Goal: Entertainment & Leisure: Consume media (video, audio)

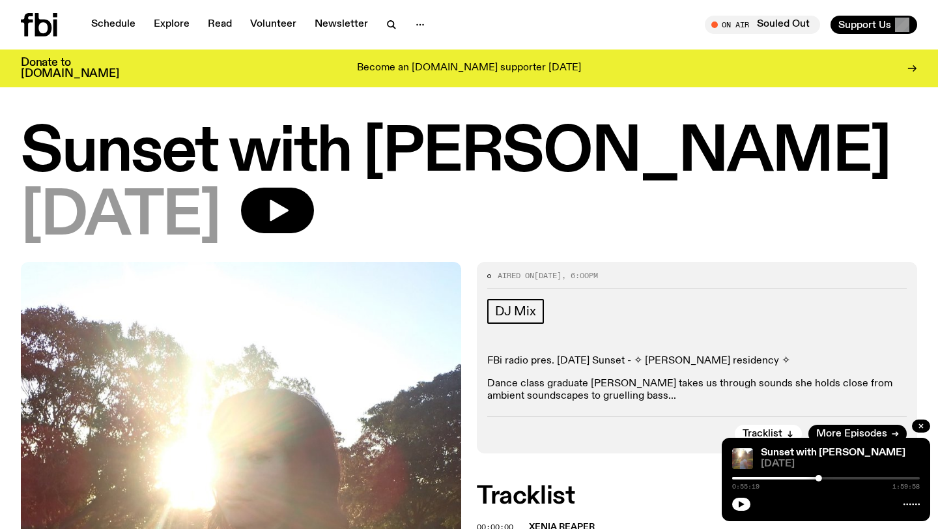
click at [549, 0] on div "Schedule Explore Read Volunteer Newsletter On Air Souled Out Tune in live On Ai…" at bounding box center [469, 25] width 938 height 50
click at [474, 162] on h1 "Sunset with [PERSON_NAME]" at bounding box center [469, 153] width 896 height 59
click at [740, 500] on icon "button" at bounding box center [741, 504] width 8 height 8
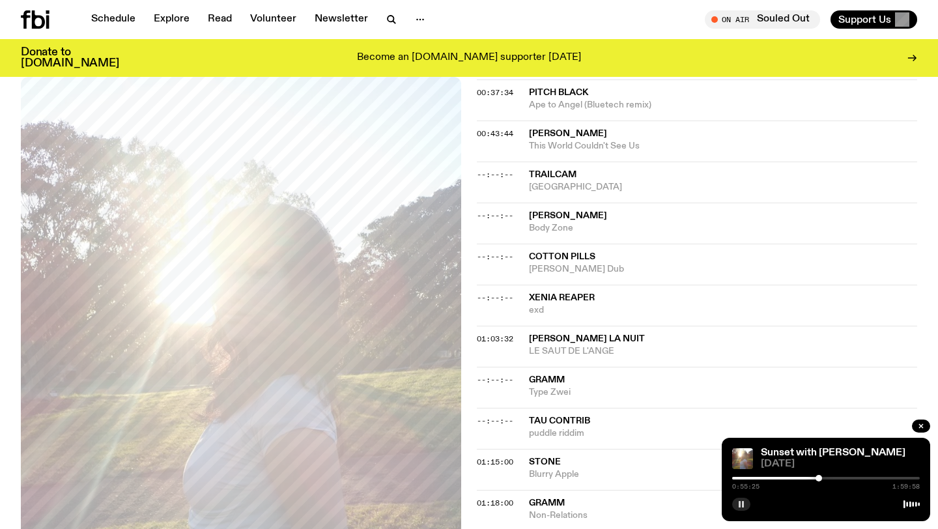
scroll to position [859, 0]
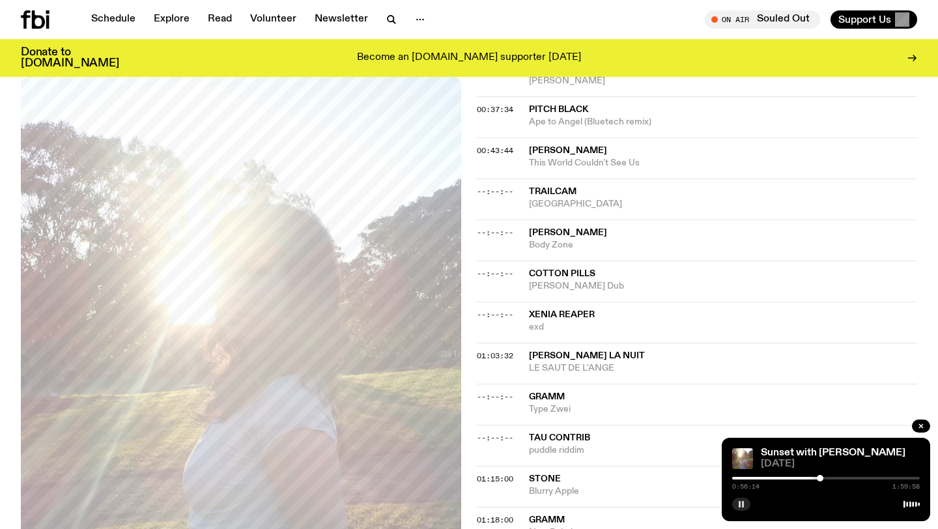
click at [820, 479] on div at bounding box center [820, 478] width 7 height 7
click at [824, 479] on div at bounding box center [824, 478] width 7 height 7
drag, startPoint x: 824, startPoint y: 479, endPoint x: 831, endPoint y: 479, distance: 7.2
click at [831, 479] on div at bounding box center [830, 478] width 7 height 7
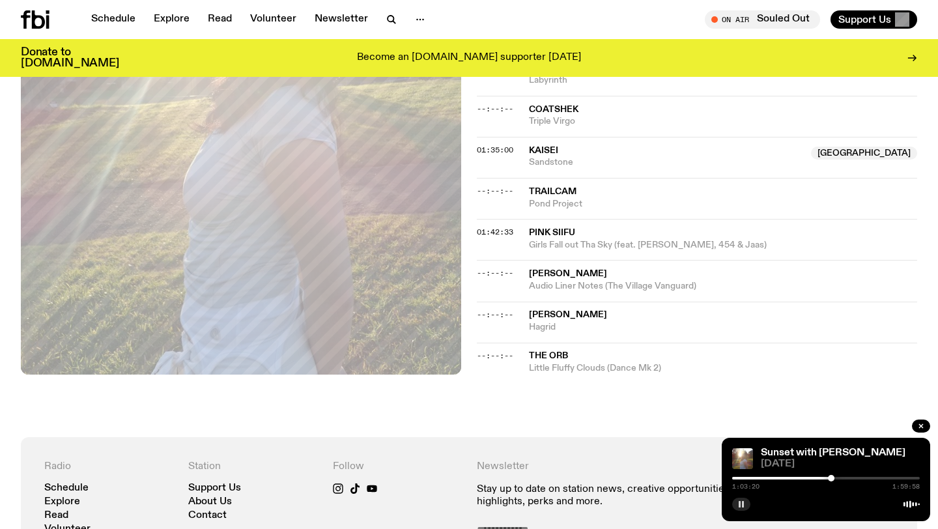
scroll to position [1356, 0]
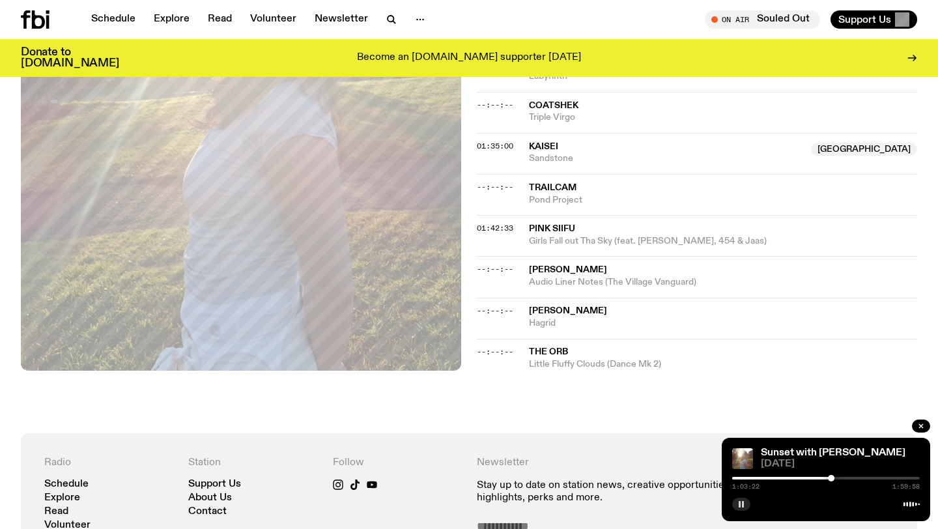
click at [833, 481] on div "1:03:22 1:59:58" at bounding box center [826, 482] width 188 height 16
click at [837, 481] on div at bounding box center [833, 478] width 7 height 7
drag, startPoint x: 837, startPoint y: 481, endPoint x: 844, endPoint y: 480, distance: 7.2
click at [843, 480] on div at bounding box center [840, 478] width 7 height 7
drag, startPoint x: 844, startPoint y: 480, endPoint x: 853, endPoint y: 480, distance: 9.1
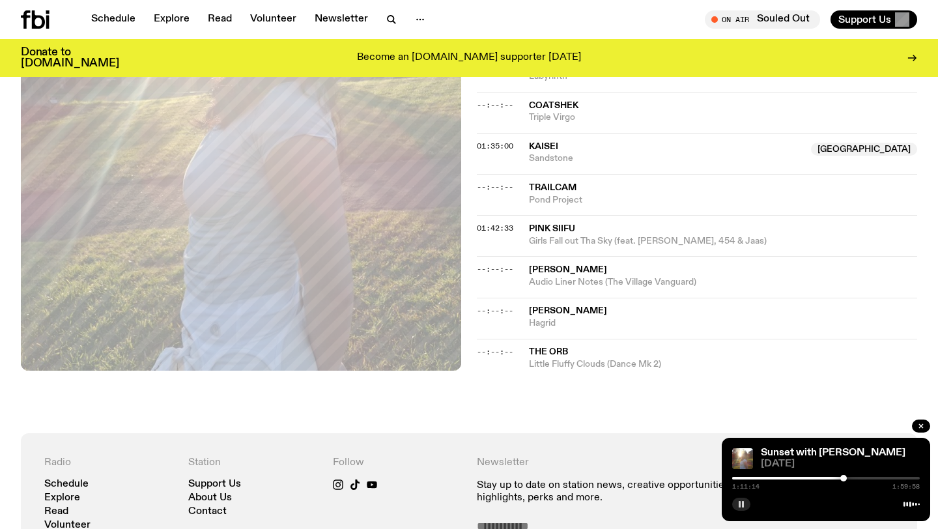
click at [847, 480] on div at bounding box center [843, 478] width 7 height 7
click at [857, 480] on div at bounding box center [853, 478] width 7 height 7
drag, startPoint x: 857, startPoint y: 480, endPoint x: 880, endPoint y: 479, distance: 22.8
click at [861, 479] on div at bounding box center [857, 478] width 7 height 7
click at [884, 479] on div at bounding box center [881, 478] width 7 height 7
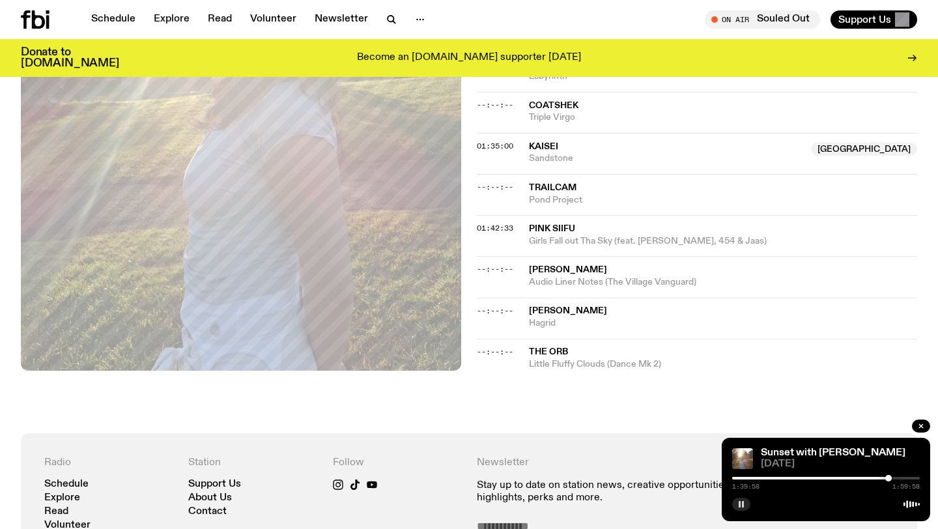
drag, startPoint x: 886, startPoint y: 479, endPoint x: 893, endPoint y: 478, distance: 7.2
click at [892, 478] on div at bounding box center [888, 478] width 7 height 7
drag, startPoint x: 894, startPoint y: 478, endPoint x: 901, endPoint y: 479, distance: 7.2
click at [899, 479] on div at bounding box center [896, 478] width 7 height 7
drag, startPoint x: 901, startPoint y: 479, endPoint x: 893, endPoint y: 478, distance: 8.6
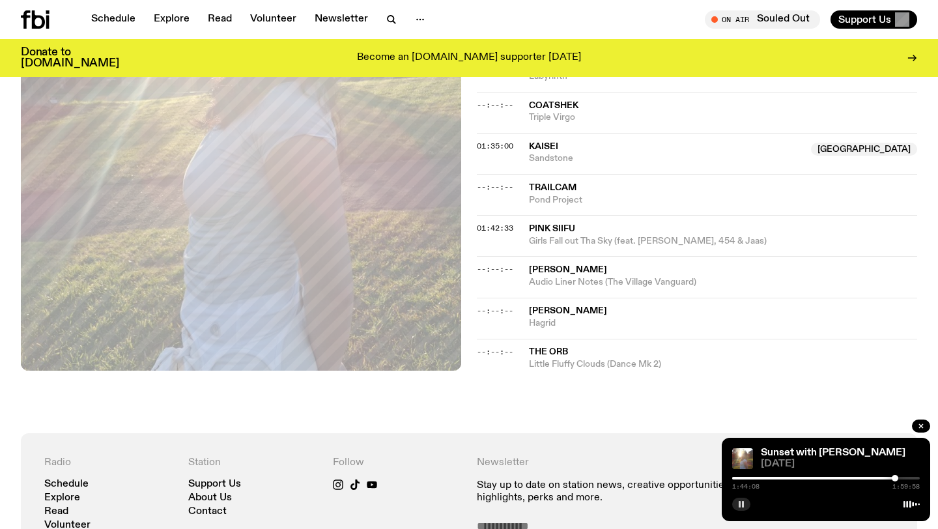
click at [893, 478] on div at bounding box center [895, 478] width 7 height 7
drag, startPoint x: 893, startPoint y: 478, endPoint x: 886, endPoint y: 479, distance: 6.8
click at [887, 479] on div at bounding box center [890, 478] width 7 height 7
click at [736, 478] on div at bounding box center [801, 478] width 188 height 3
click at [736, 478] on div at bounding box center [736, 478] width 7 height 7
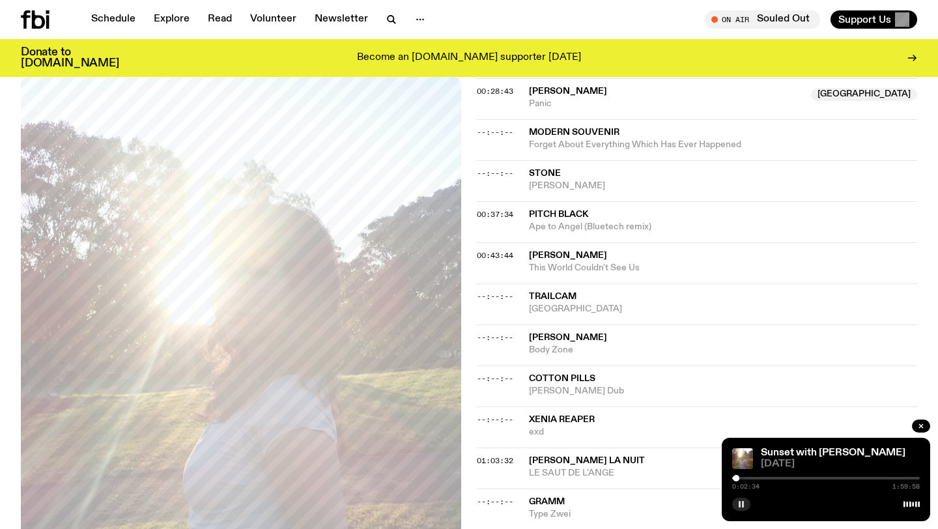
scroll to position [715, 0]
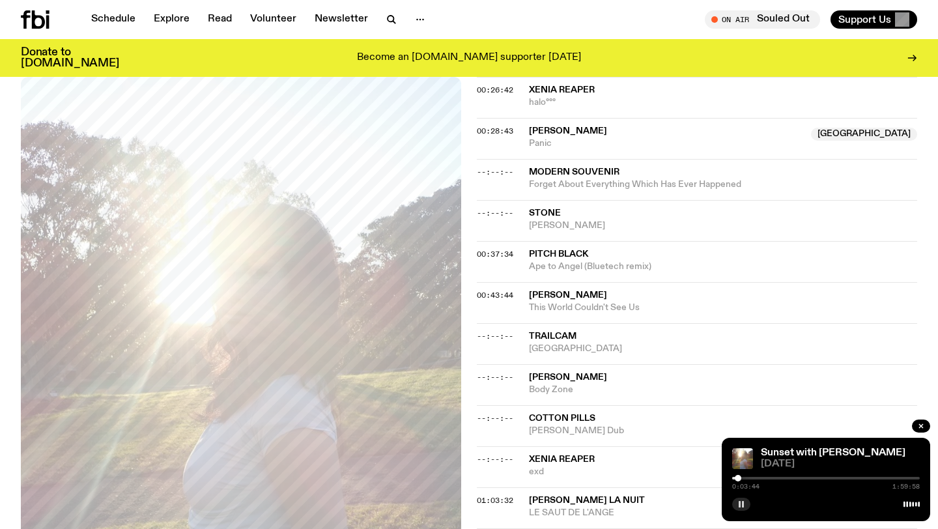
click at [738, 480] on div at bounding box center [738, 478] width 7 height 7
click at [739, 480] on div at bounding box center [739, 478] width 7 height 7
click at [740, 479] on div at bounding box center [739, 478] width 7 height 7
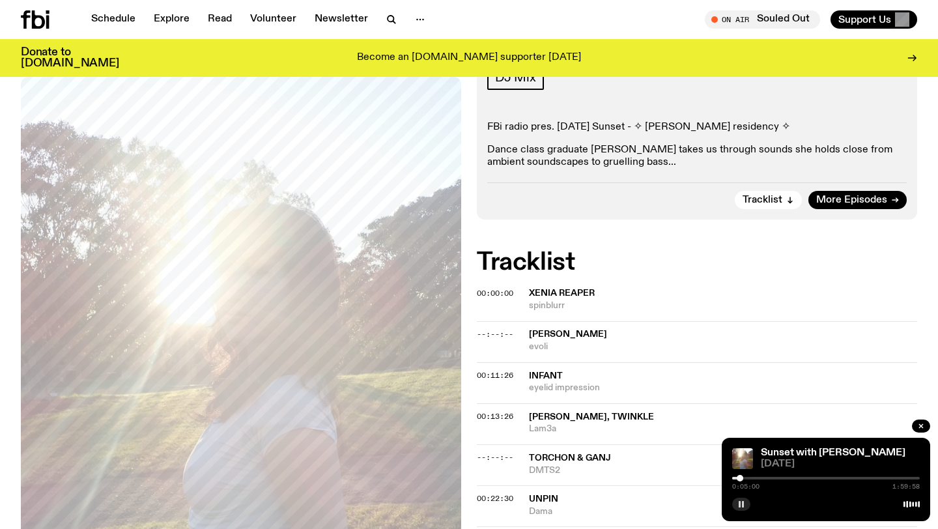
scroll to position [220, 0]
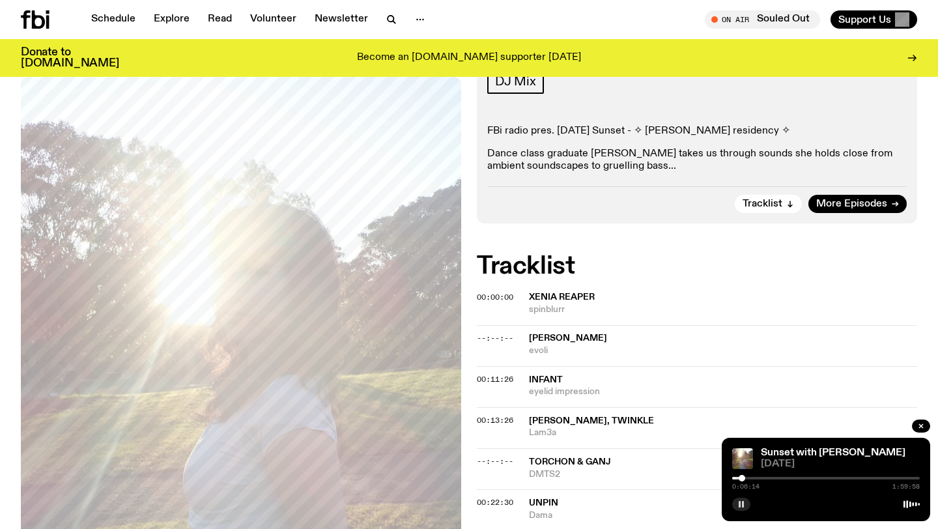
click at [743, 479] on div at bounding box center [742, 478] width 7 height 7
click at [747, 479] on div at bounding box center [746, 478] width 7 height 7
click at [751, 478] on div at bounding box center [747, 478] width 7 height 7
click at [754, 478] on div at bounding box center [751, 478] width 7 height 7
click at [759, 478] on div at bounding box center [757, 478] width 7 height 7
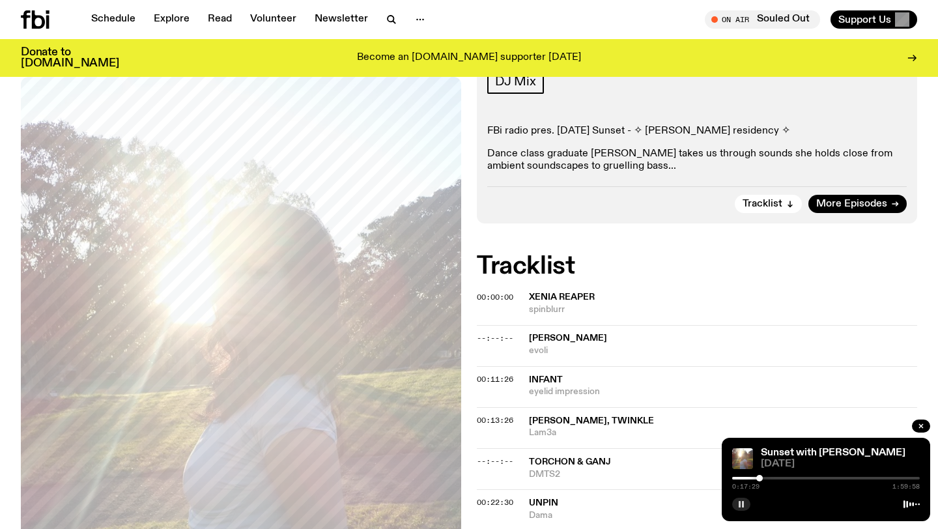
click at [763, 478] on div at bounding box center [759, 478] width 7 height 7
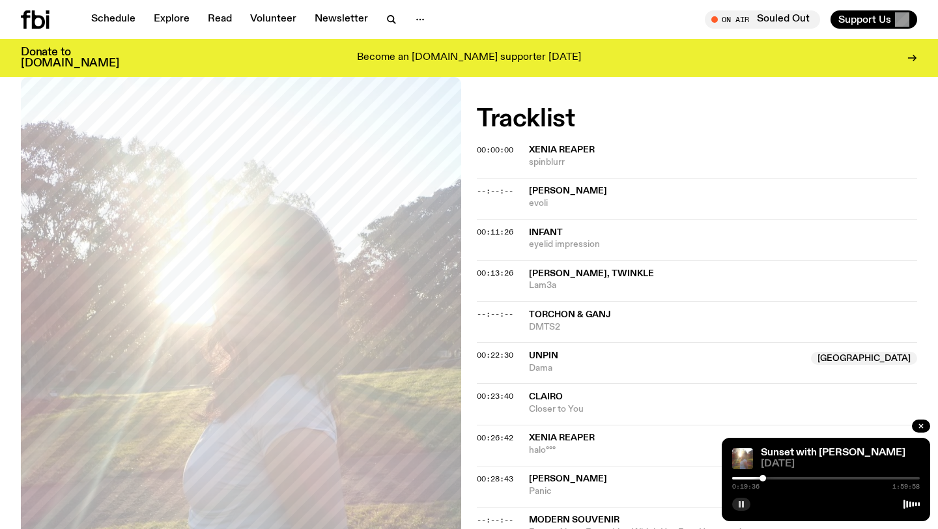
scroll to position [375, 0]
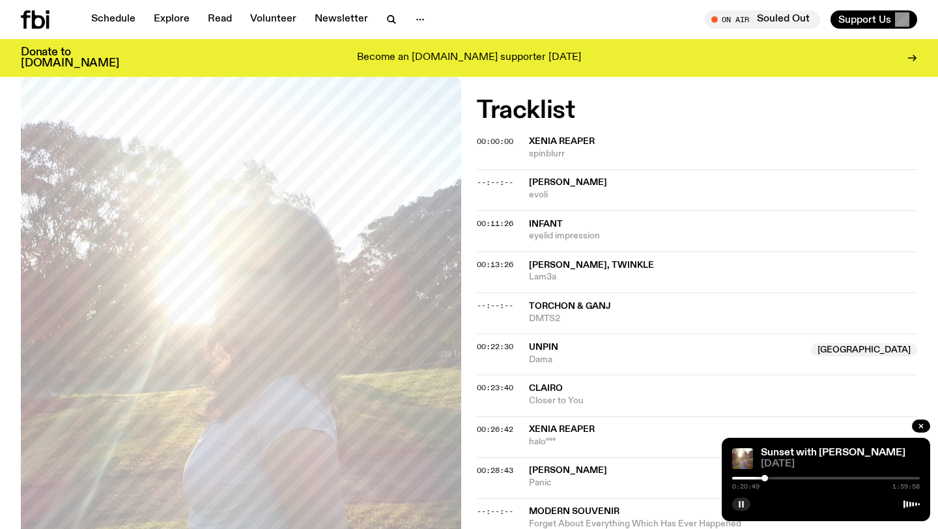
drag, startPoint x: 764, startPoint y: 478, endPoint x: 770, endPoint y: 479, distance: 6.6
click at [768, 479] on div at bounding box center [765, 478] width 7 height 7
click at [771, 479] on div at bounding box center [771, 478] width 7 height 7
click at [773, 479] on div at bounding box center [772, 478] width 7 height 7
click at [771, 479] on div at bounding box center [770, 478] width 7 height 7
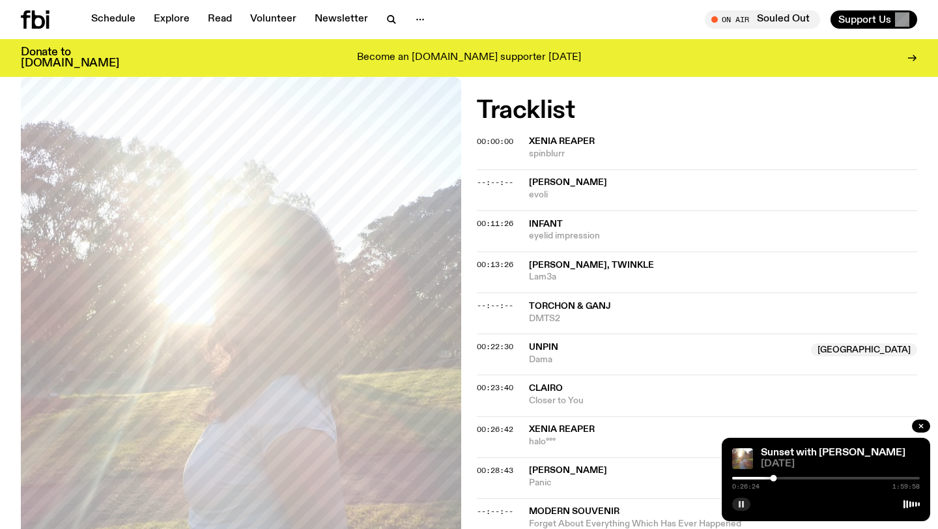
click at [739, 512] on div "Sunset with [PERSON_NAME] [DATE] 0:26:24 1:59:58" at bounding box center [826, 479] width 208 height 83
click at [741, 507] on icon "button" at bounding box center [741, 504] width 8 height 8
